Goal: Task Accomplishment & Management: Complete application form

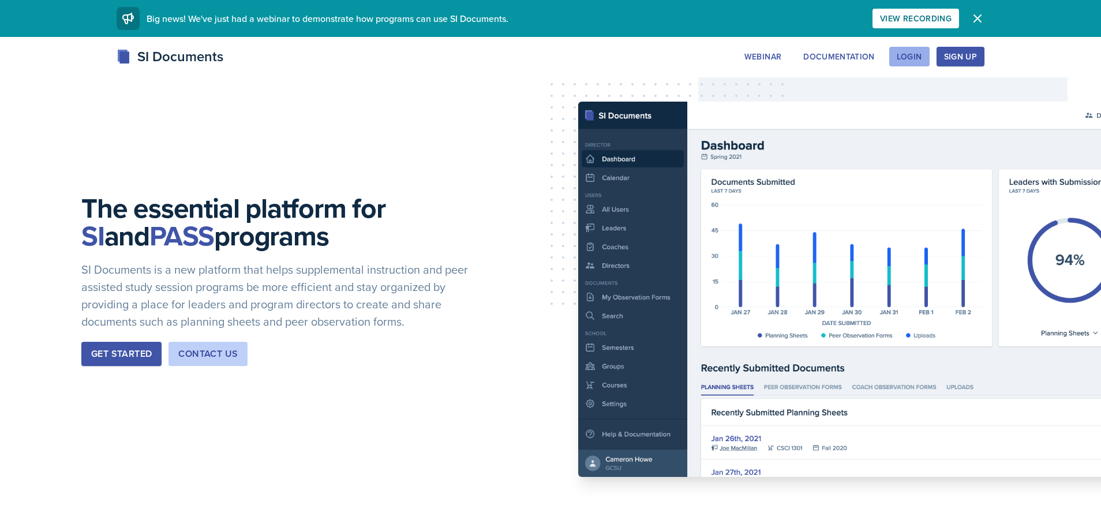
click at [921, 55] on div "Login" at bounding box center [909, 56] width 25 height 9
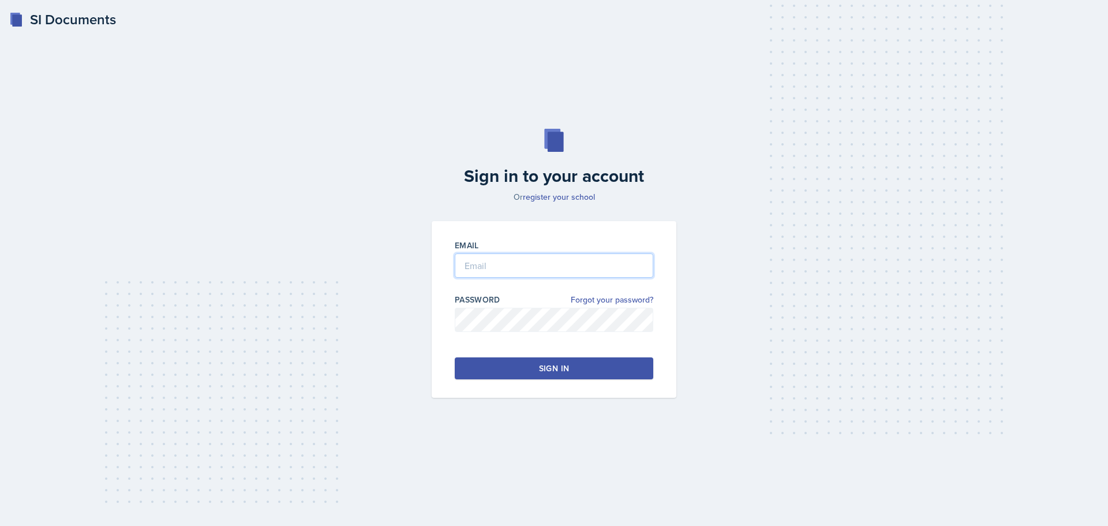
type input "[EMAIL_ADDRESS][DOMAIN_NAME]"
click at [529, 359] on button "Sign in" at bounding box center [554, 368] width 199 height 22
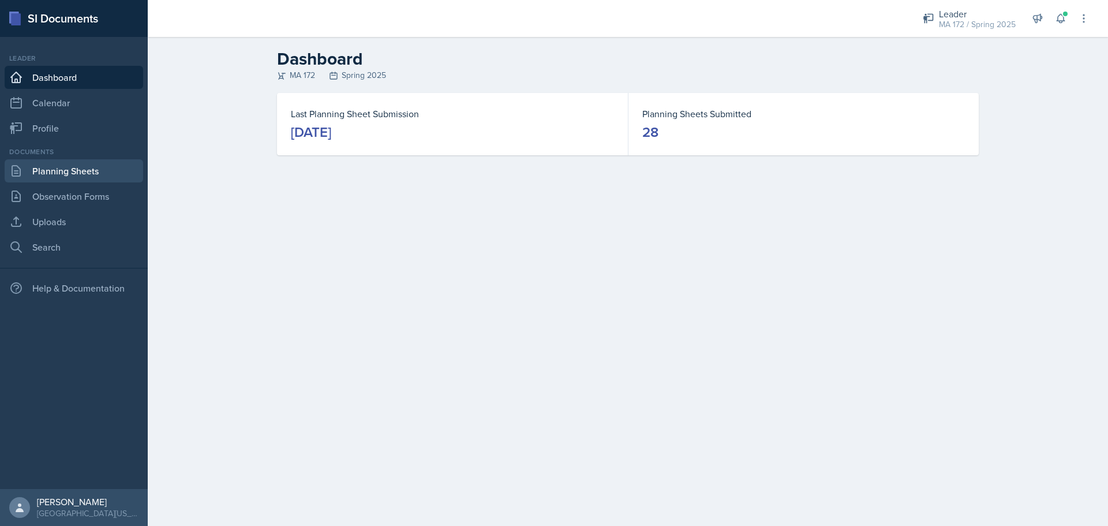
click at [64, 177] on link "Planning Sheets" at bounding box center [74, 170] width 139 height 23
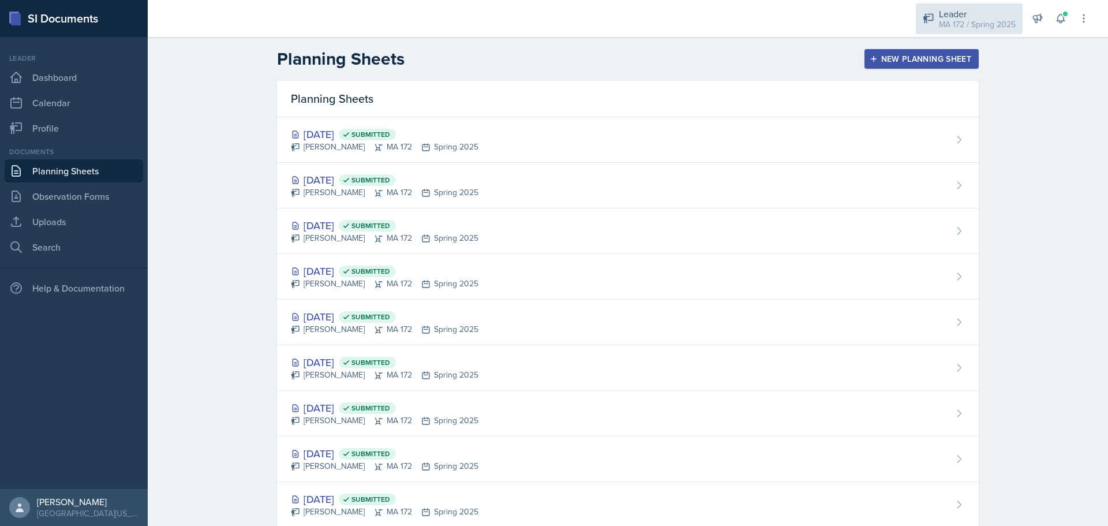
click at [982, 14] on div "Leader" at bounding box center [977, 14] width 77 height 14
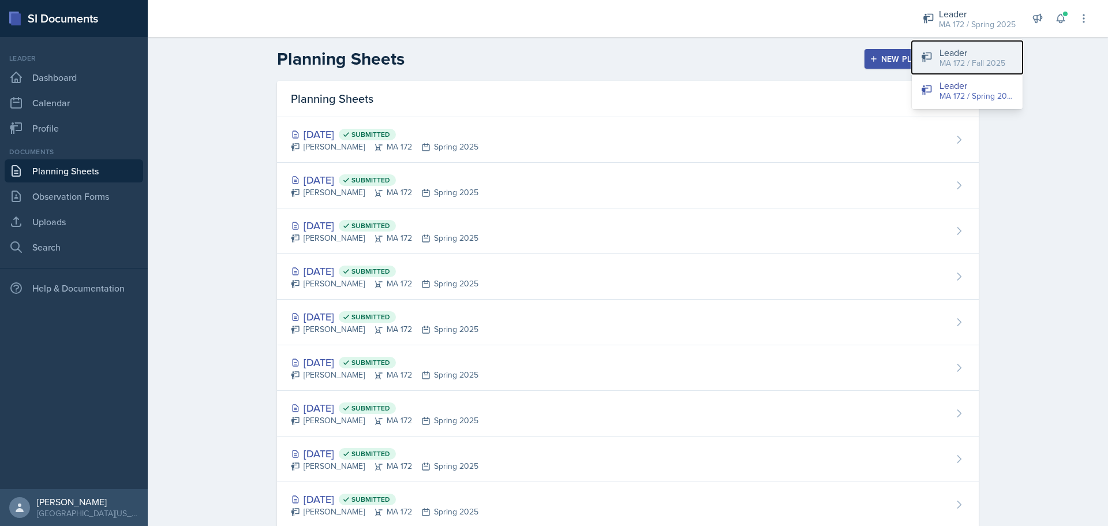
click at [953, 65] on div "MA 172 / Fall 2025" at bounding box center [973, 63] width 66 height 12
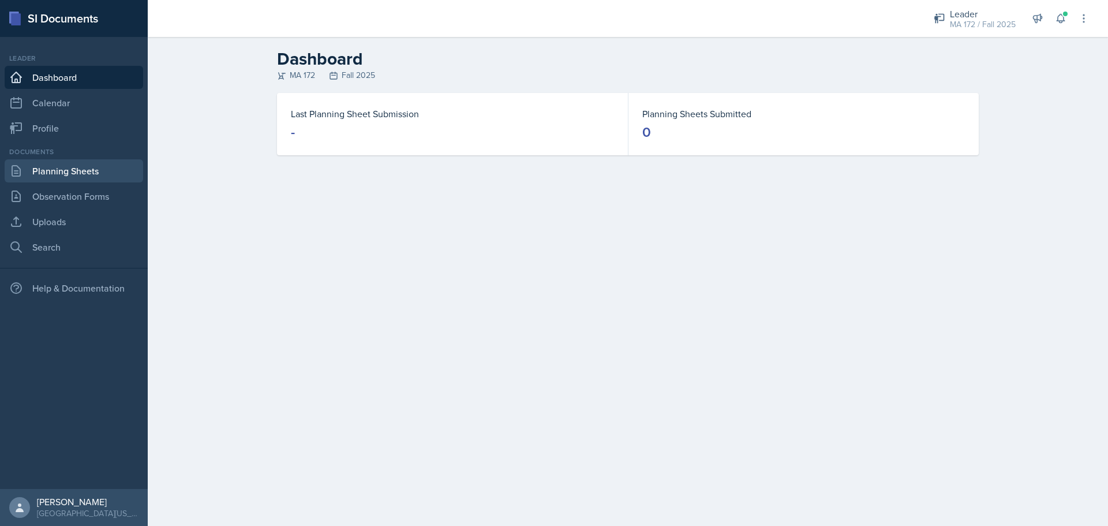
click at [47, 173] on link "Planning Sheets" at bounding box center [74, 170] width 139 height 23
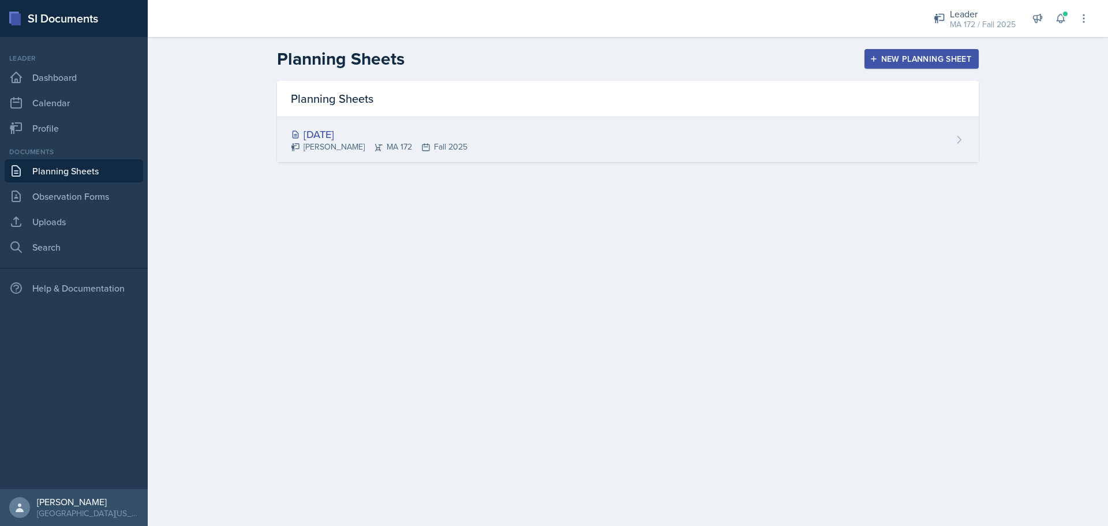
click at [397, 133] on div "[DATE]" at bounding box center [379, 134] width 177 height 16
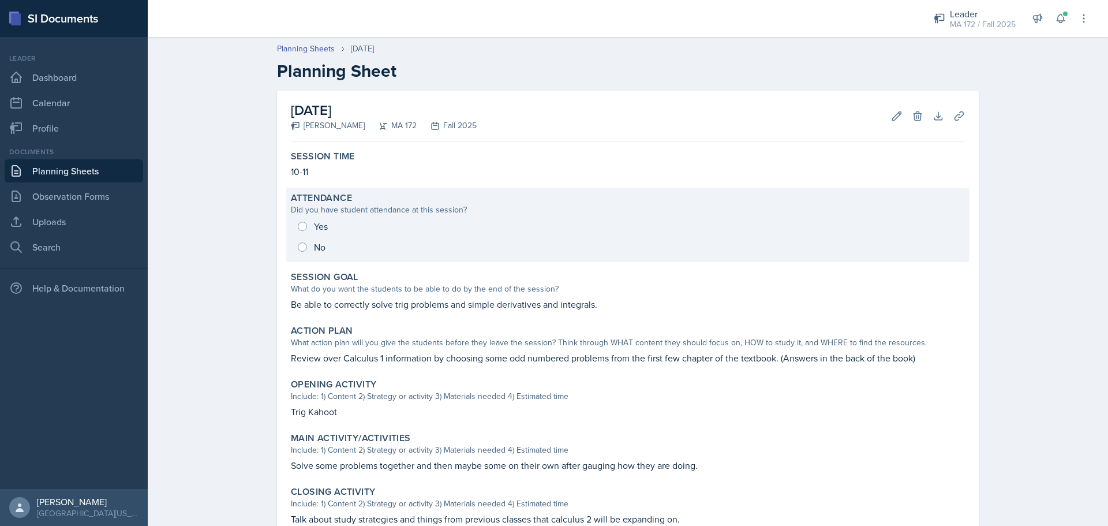
click at [299, 226] on div "Yes No" at bounding box center [628, 237] width 674 height 42
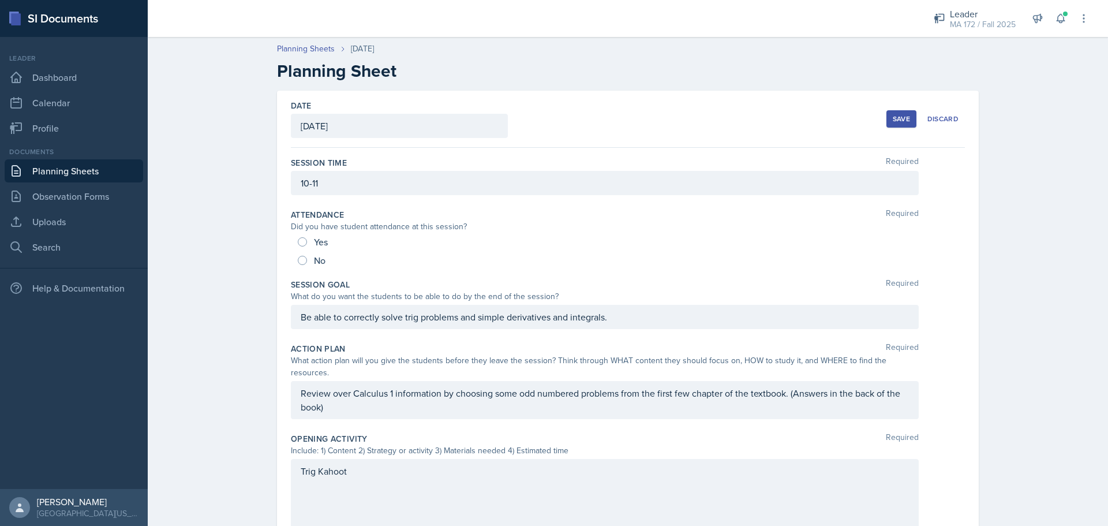
click at [298, 245] on div "Yes" at bounding box center [314, 242] width 32 height 18
click at [298, 244] on input "Yes" at bounding box center [302, 241] width 9 height 9
radio input "true"
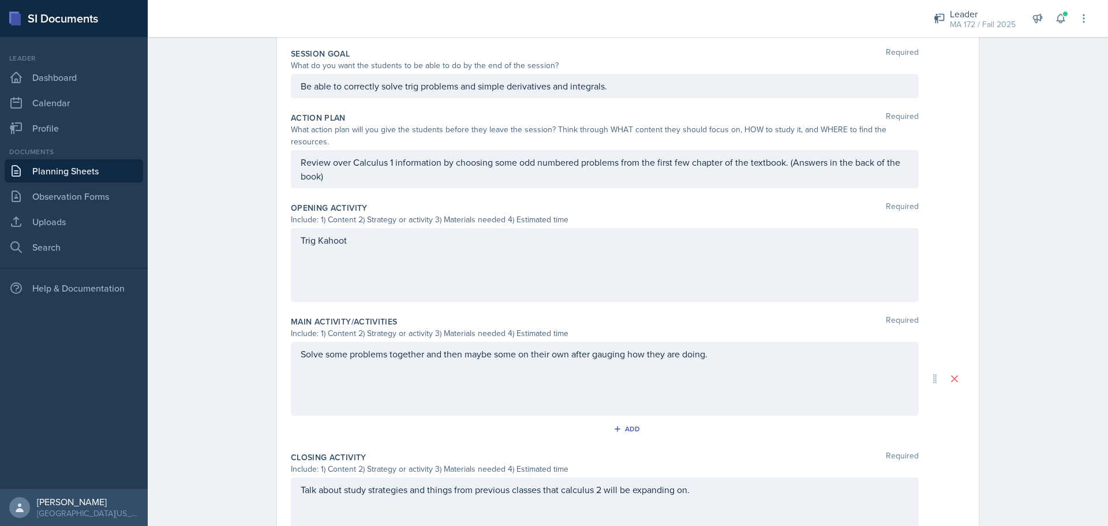
scroll to position [366, 0]
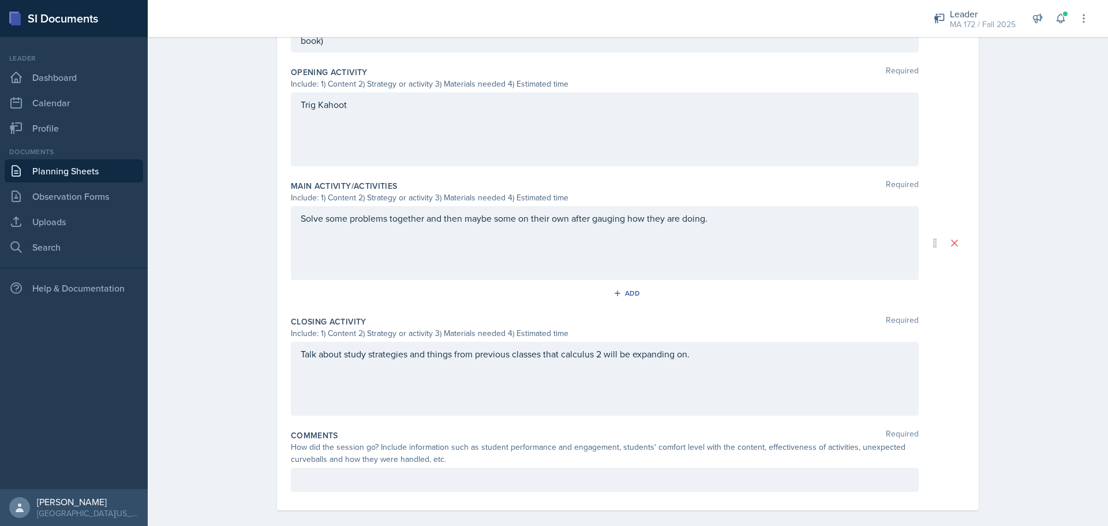
click at [403, 473] on p at bounding box center [605, 480] width 608 height 14
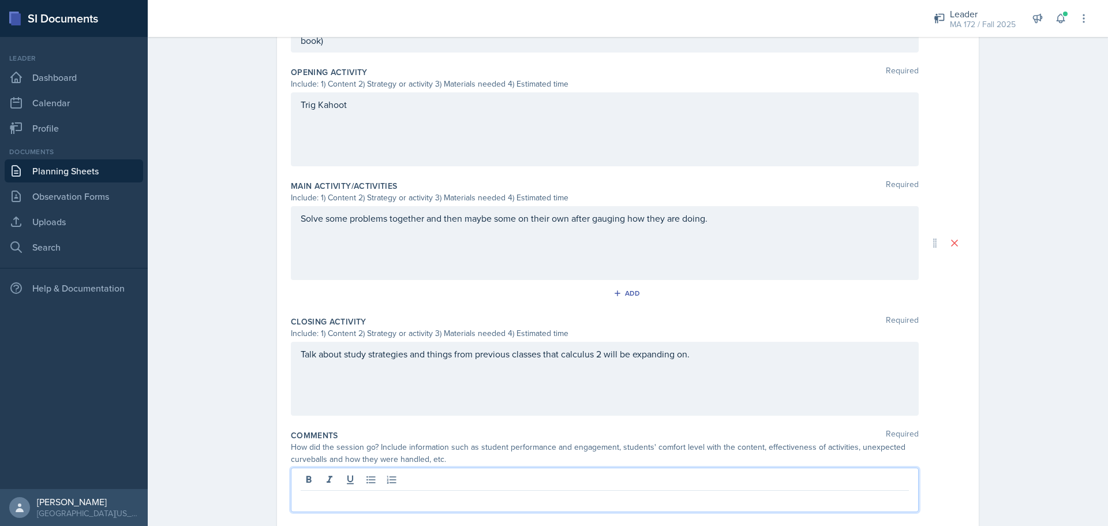
scroll to position [387, 0]
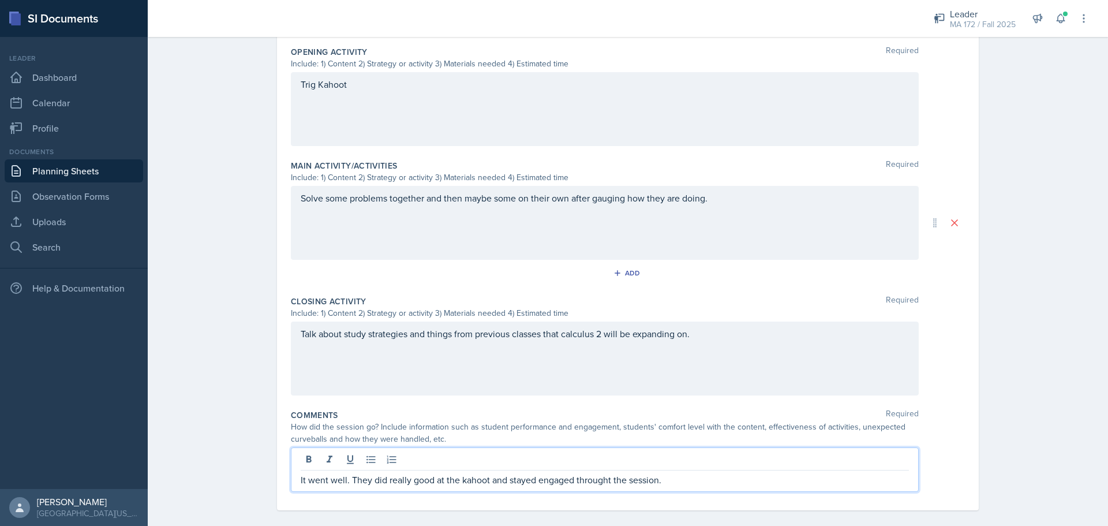
drag, startPoint x: 586, startPoint y: 465, endPoint x: 574, endPoint y: 468, distance: 12.6
click at [559, 473] on p "It went well. They did really good at the kahoot and stayed engaged throught th…" at bounding box center [605, 480] width 608 height 14
click at [606, 473] on p "It went well. They did really good at the kahoot and stayed engaged throught th…" at bounding box center [605, 480] width 608 height 14
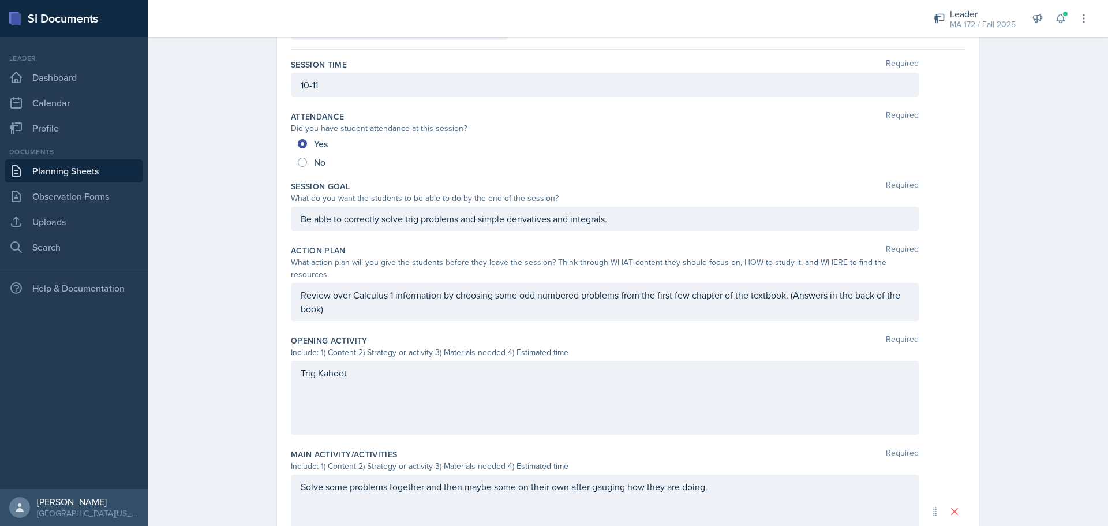
scroll to position [0, 0]
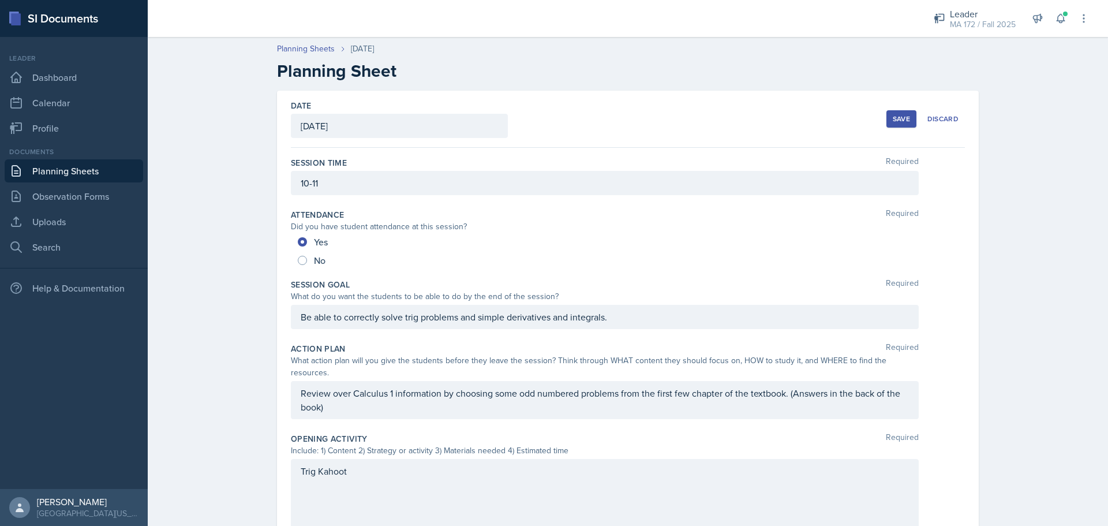
click at [906, 121] on div "Save" at bounding box center [901, 118] width 17 height 9
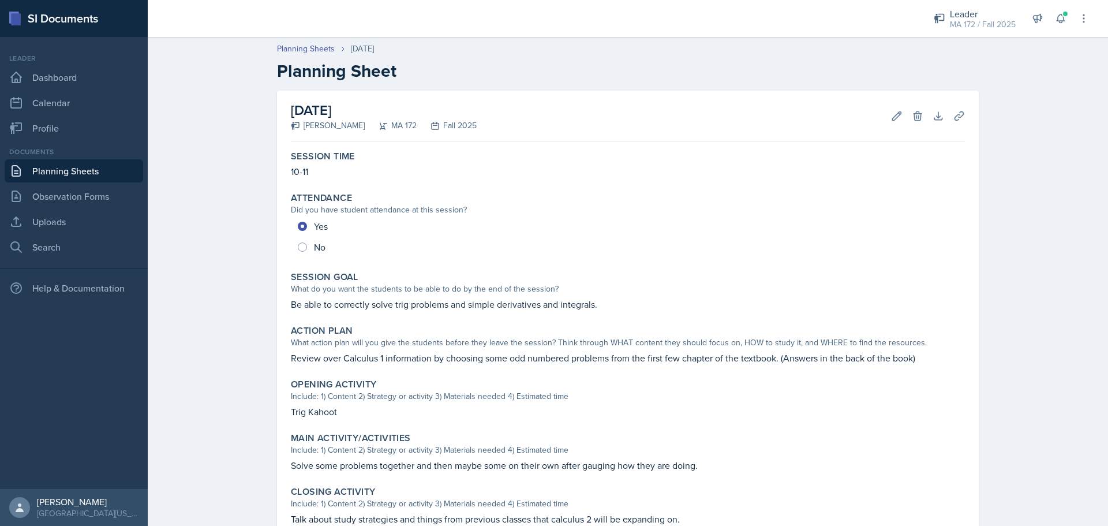
click at [104, 167] on link "Planning Sheets" at bounding box center [74, 170] width 139 height 23
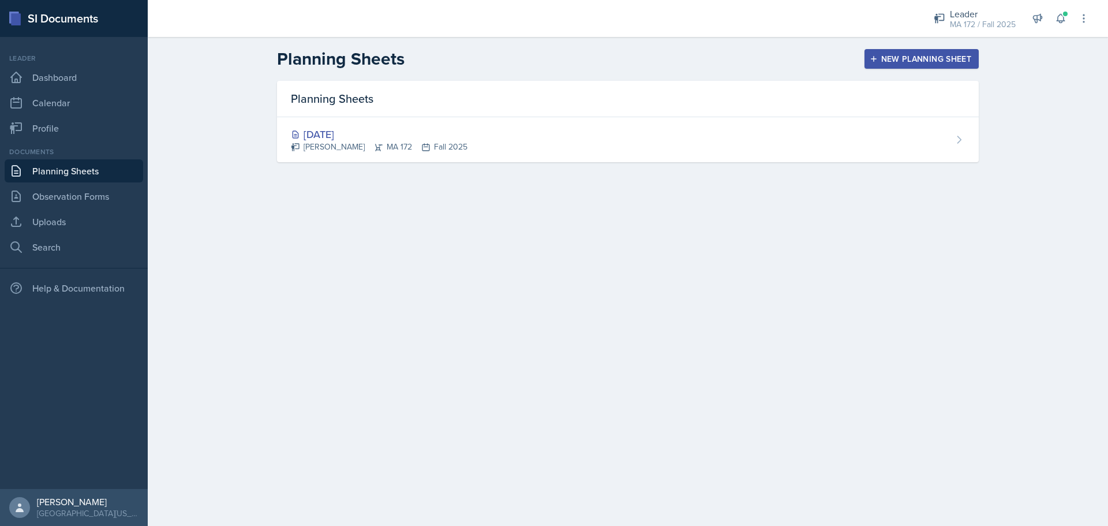
drag, startPoint x: 283, startPoint y: 287, endPoint x: 316, endPoint y: 333, distance: 56.7
click at [316, 333] on main "Planning Sheets New Planning Sheet Planning Sheets [DATE] Sierra Harley MA 172 …" at bounding box center [628, 281] width 960 height 489
